Goal: Information Seeking & Learning: Learn about a topic

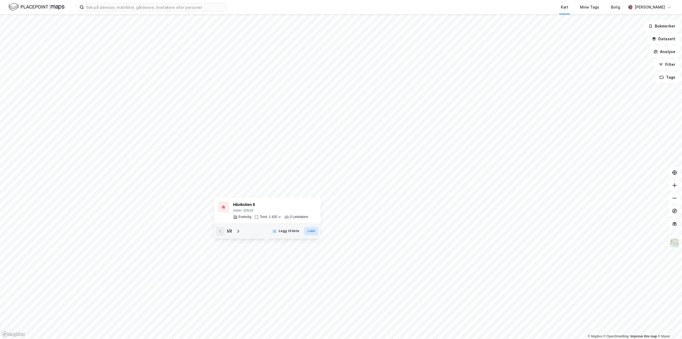
click at [311, 234] on button "Lukk" at bounding box center [311, 231] width 14 height 9
click at [236, 202] on div "Håvikstien 8" at bounding box center [270, 204] width 75 height 6
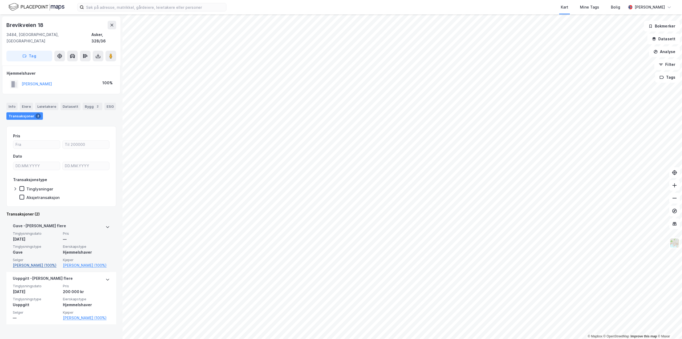
click at [25, 262] on link "Bjerke Finn Hagbarth (100%)" at bounding box center [36, 265] width 47 height 6
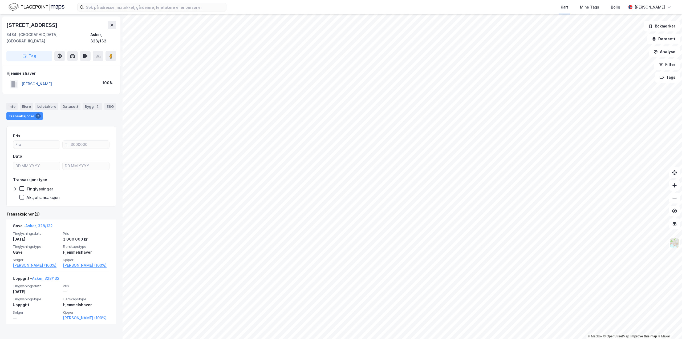
click at [0, 0] on button "NESS THOMAS PREBEN" at bounding box center [0, 0] width 0 height 0
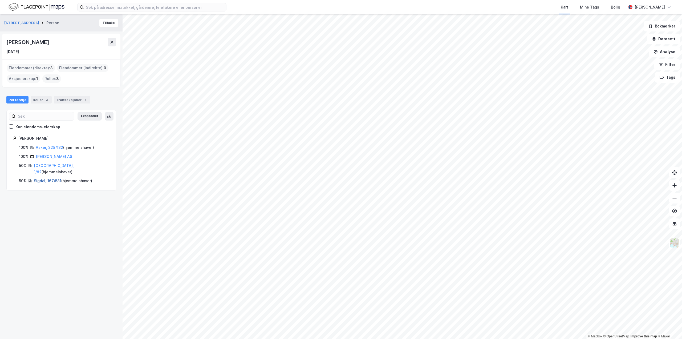
click at [42, 178] on link "Sigdal, 167/581" at bounding box center [47, 180] width 27 height 5
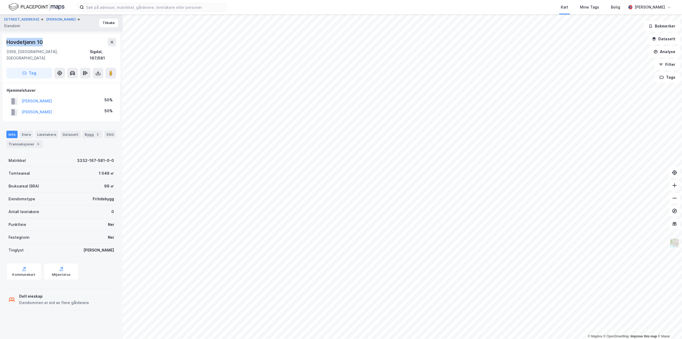
drag, startPoint x: 6, startPoint y: 43, endPoint x: 44, endPoint y: 39, distance: 37.5
click at [44, 39] on div "Hovdetjenn 10" at bounding box center [24, 42] width 37 height 9
copy div "Hovdetjenn 10"
click at [305, 338] on html "Kart Mine Tags Bolig Aleksander Moholdt © Mapbox © OpenStreetMap Improve this m…" at bounding box center [341, 169] width 682 height 339
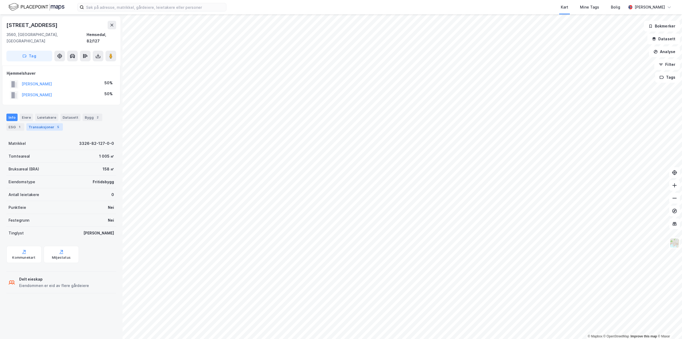
click at [47, 123] on div "Transaksjoner 5" at bounding box center [44, 126] width 36 height 7
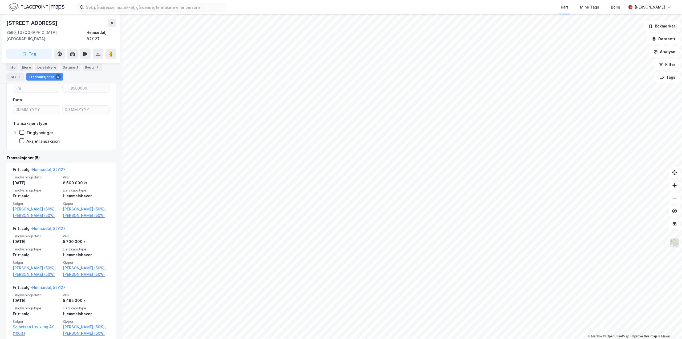
scroll to position [80, 0]
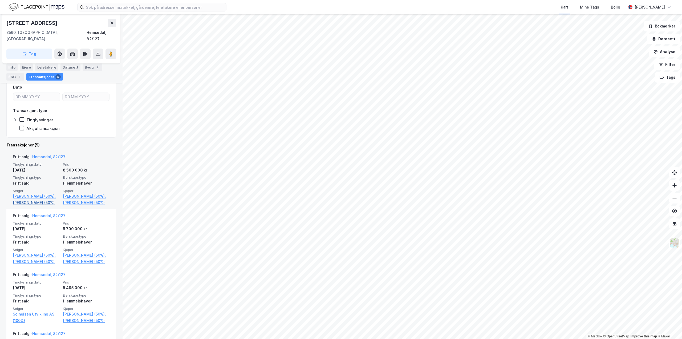
click at [25, 205] on link "[PERSON_NAME] (50%)" at bounding box center [36, 202] width 47 height 6
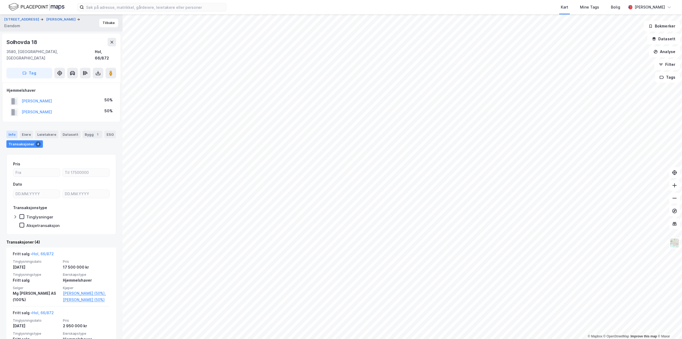
click at [9, 131] on div "Info" at bounding box center [11, 134] width 11 height 7
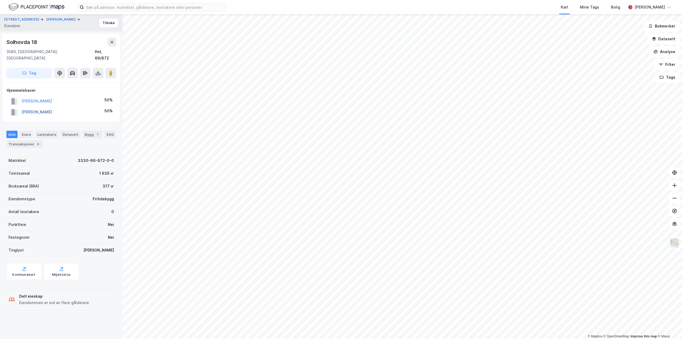
click at [0, 0] on button "TVETENE ØYSTEIN ULSTEIN" at bounding box center [0, 0] width 0 height 0
click at [0, 0] on button "AMELN ELISABETH BASEDOW" at bounding box center [0, 0] width 0 height 0
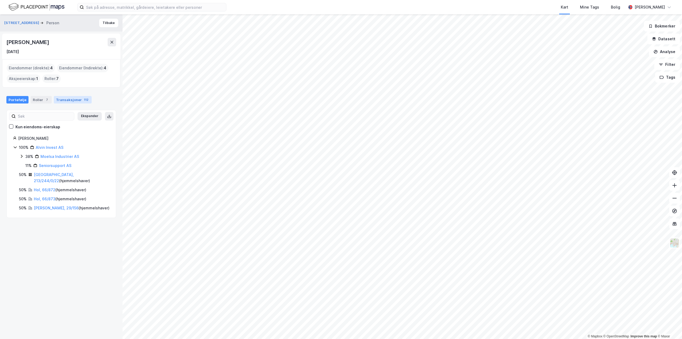
click at [62, 101] on div "Transaksjoner 112" at bounding box center [73, 99] width 38 height 7
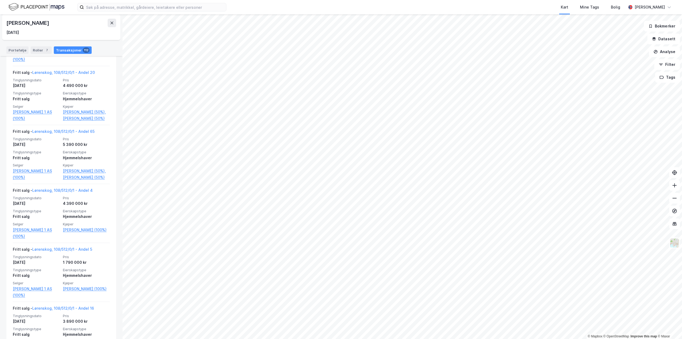
scroll to position [3220, 0]
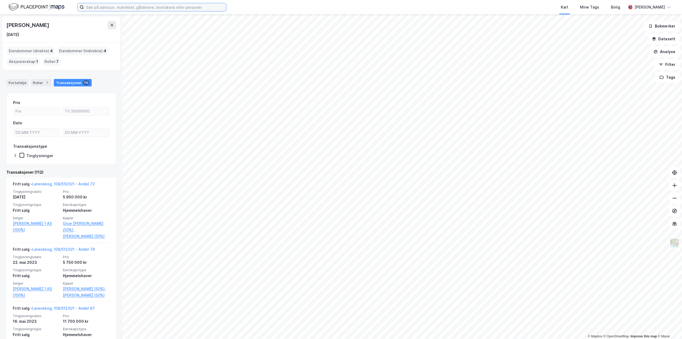
click at [123, 5] on input at bounding box center [155, 7] width 142 height 8
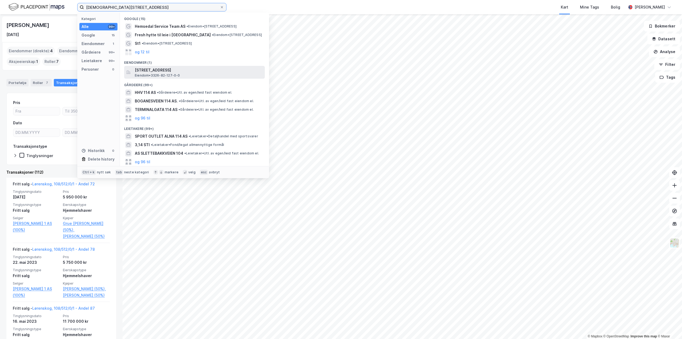
type input "[DEMOGRAPHIC_DATA][STREET_ADDRESS]"
click at [161, 73] on span "[STREET_ADDRESS]" at bounding box center [199, 70] width 128 height 6
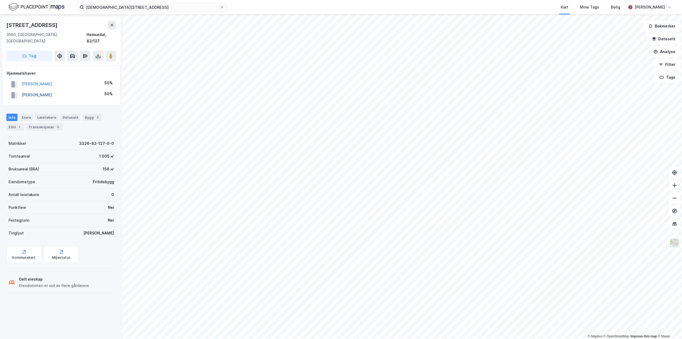
click at [0, 0] on button "[PERSON_NAME]" at bounding box center [0, 0] width 0 height 0
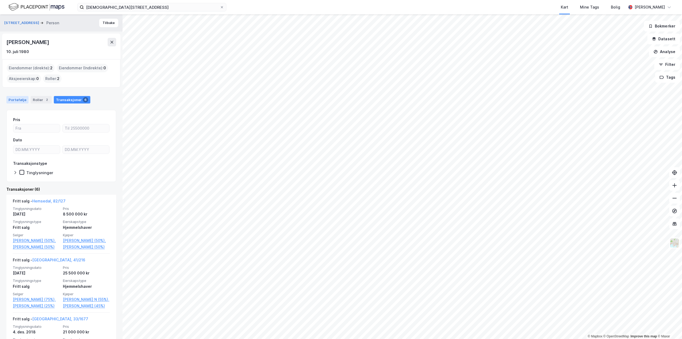
click at [18, 97] on div "Portefølje" at bounding box center [17, 99] width 22 height 7
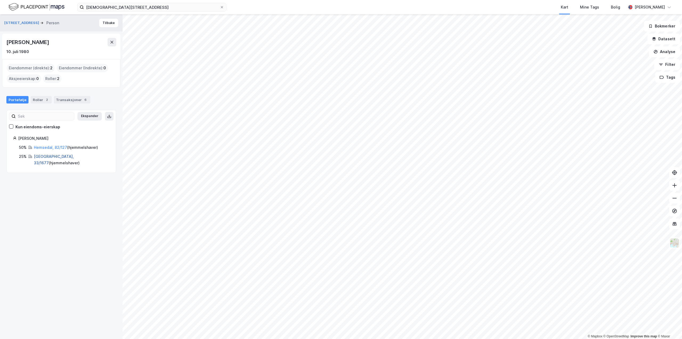
click at [38, 157] on link "[GEOGRAPHIC_DATA], 33/1677" at bounding box center [54, 159] width 40 height 11
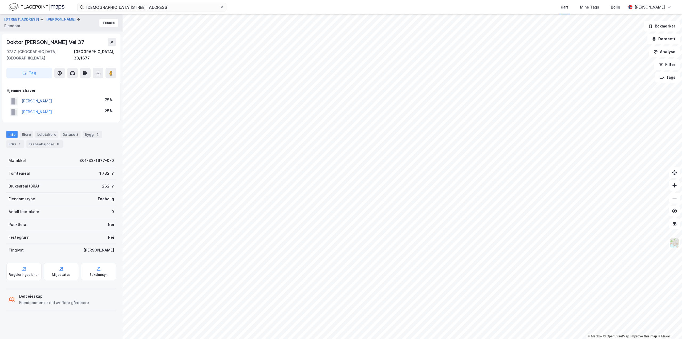
click at [0, 0] on button "[PERSON_NAME]" at bounding box center [0, 0] width 0 height 0
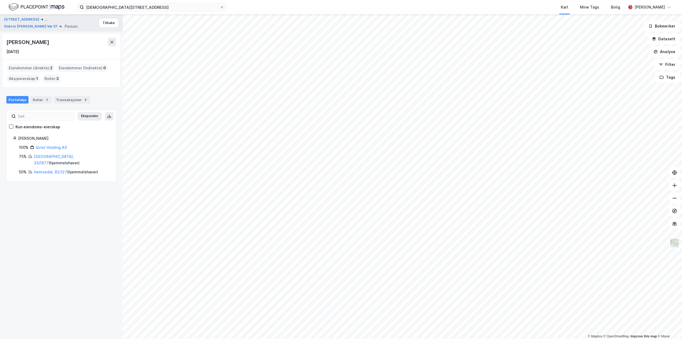
drag, startPoint x: 6, startPoint y: 42, endPoint x: 72, endPoint y: 38, distance: 66.4
click at [72, 38] on div "[PERSON_NAME] [DATE]" at bounding box center [61, 47] width 118 height 26
copy div "[PERSON_NAME]"
